Goal: Task Accomplishment & Management: Manage account settings

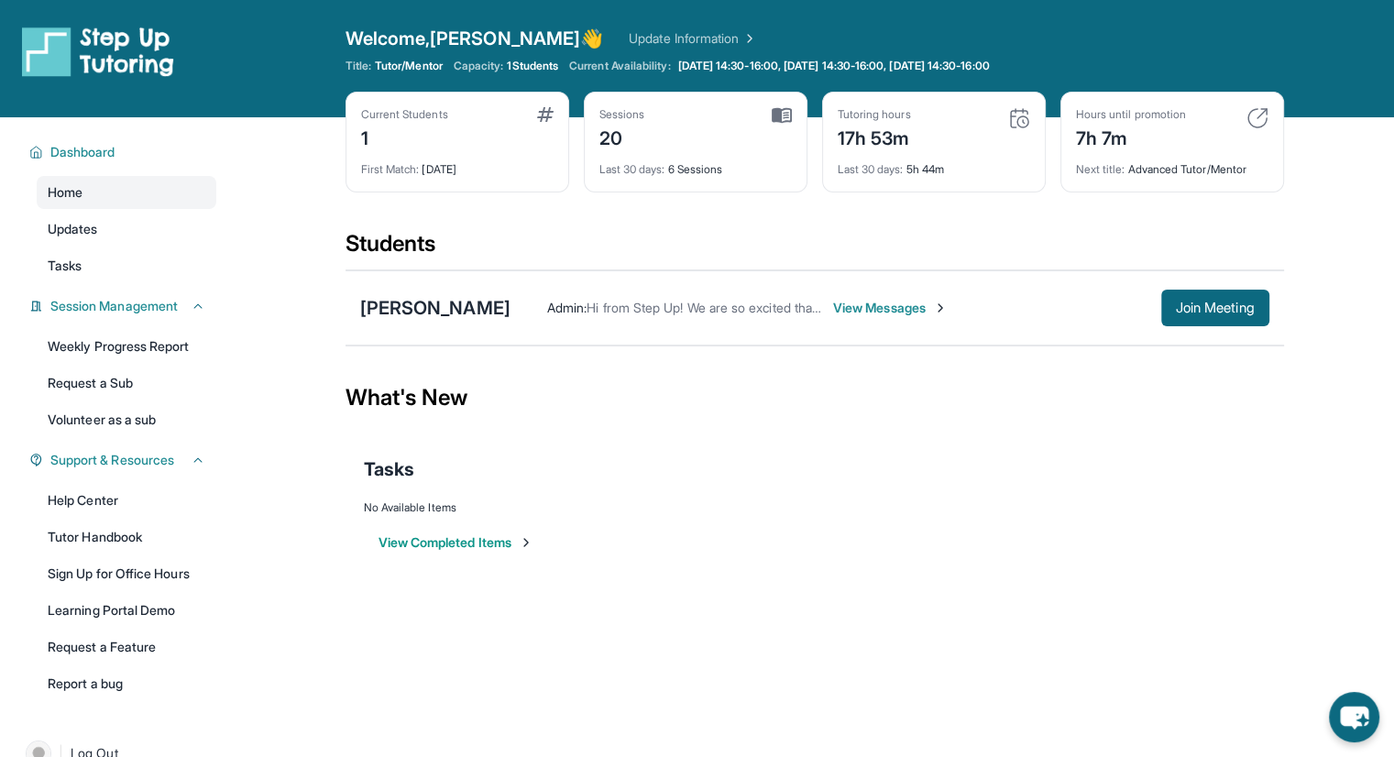
click at [445, 42] on span "Welcome, [PERSON_NAME] 👋" at bounding box center [475, 39] width 258 height 26
